Goal: Information Seeking & Learning: Check status

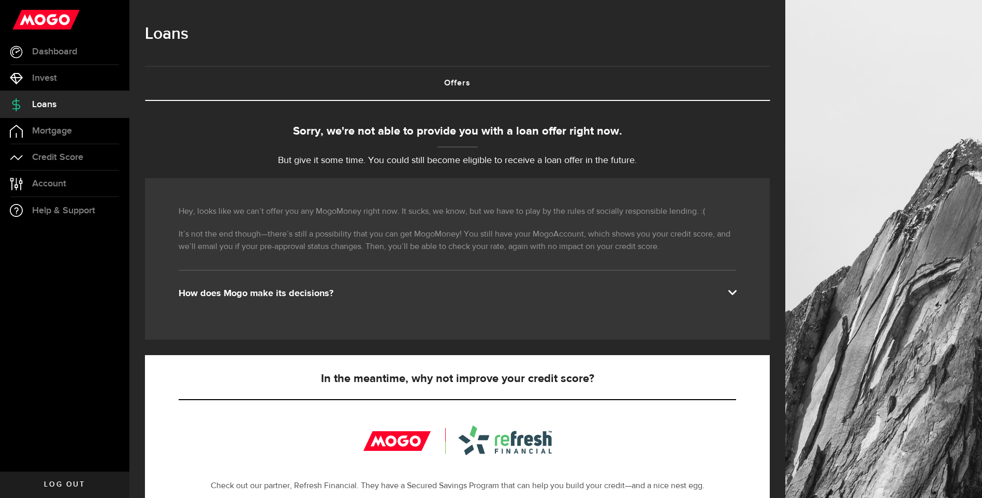
click at [259, 288] on div "How does Mogo make its decisions?" at bounding box center [457, 293] width 557 height 12
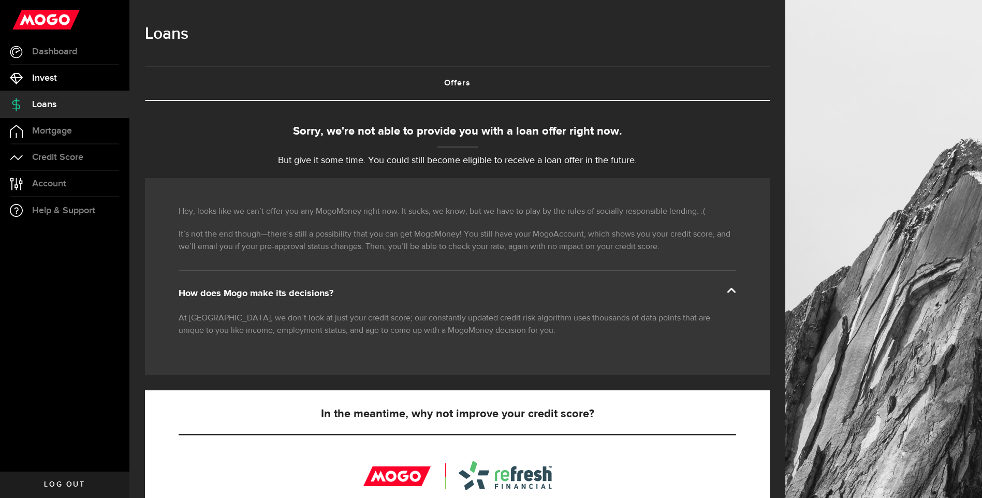
click at [53, 79] on span "Invest" at bounding box center [44, 77] width 25 height 9
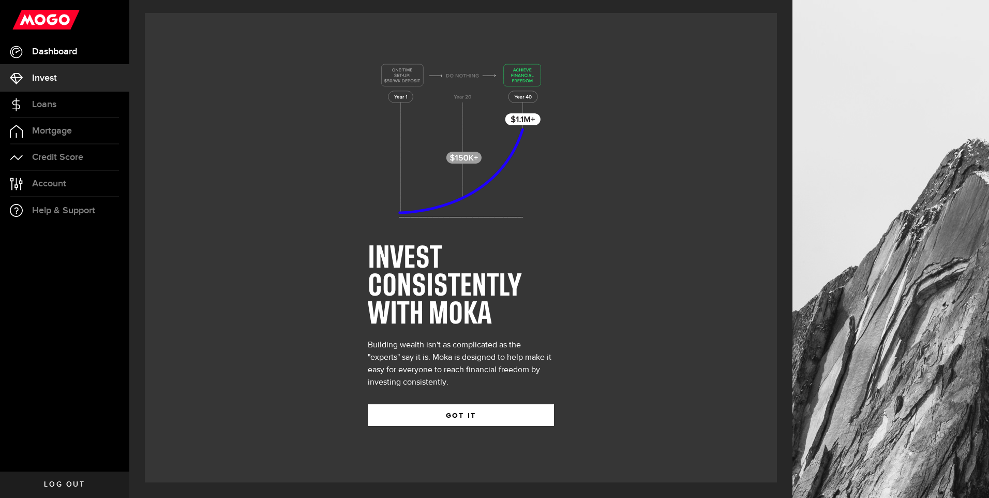
click at [49, 58] on link "Dashboard" at bounding box center [64, 52] width 129 height 26
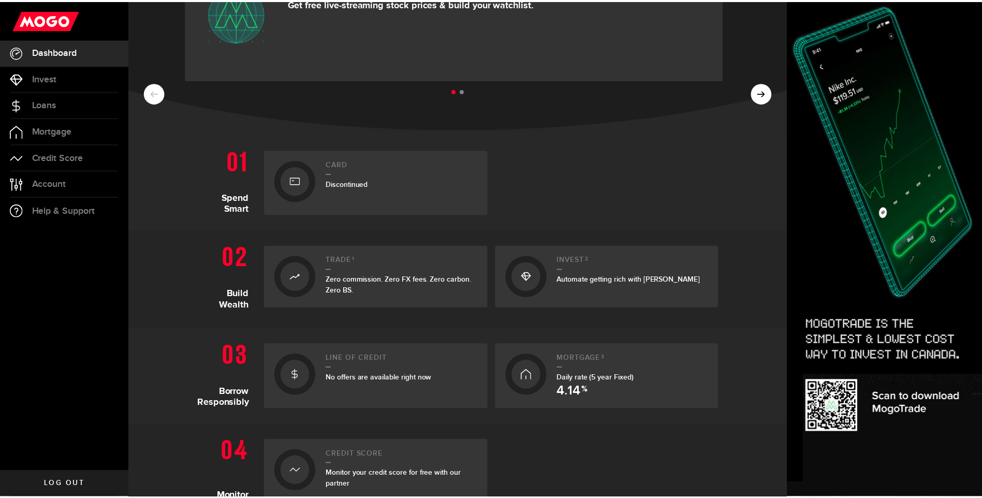
scroll to position [104, 0]
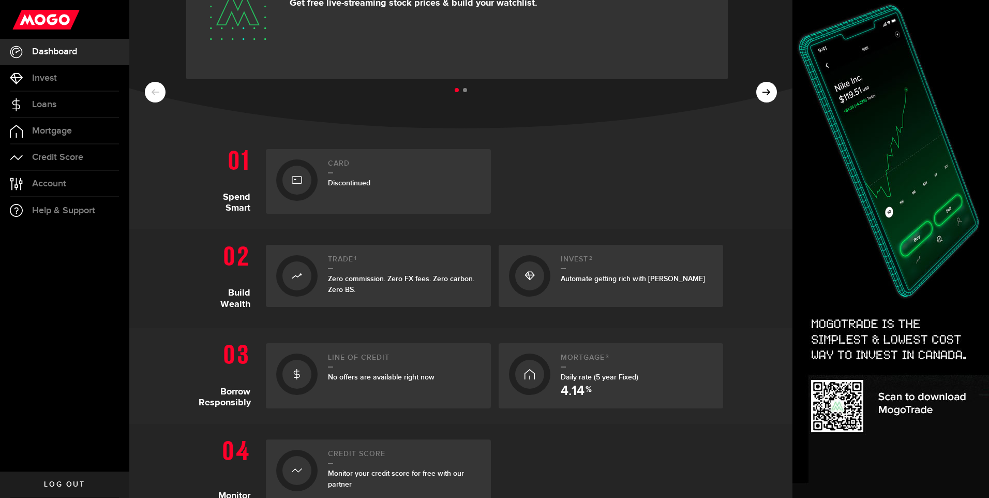
click at [337, 372] on div "No offers are available right now" at bounding box center [404, 377] width 153 height 11
